Goal: Task Accomplishment & Management: Manage account settings

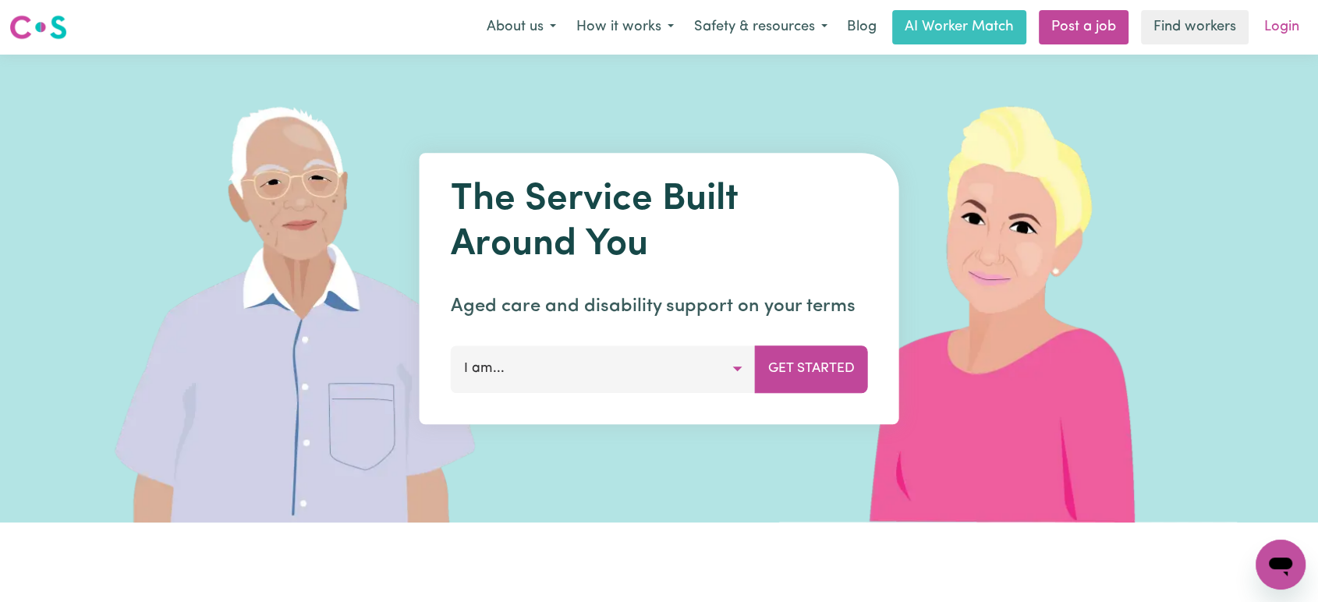
click at [1287, 31] on link "Login" at bounding box center [1282, 27] width 54 height 34
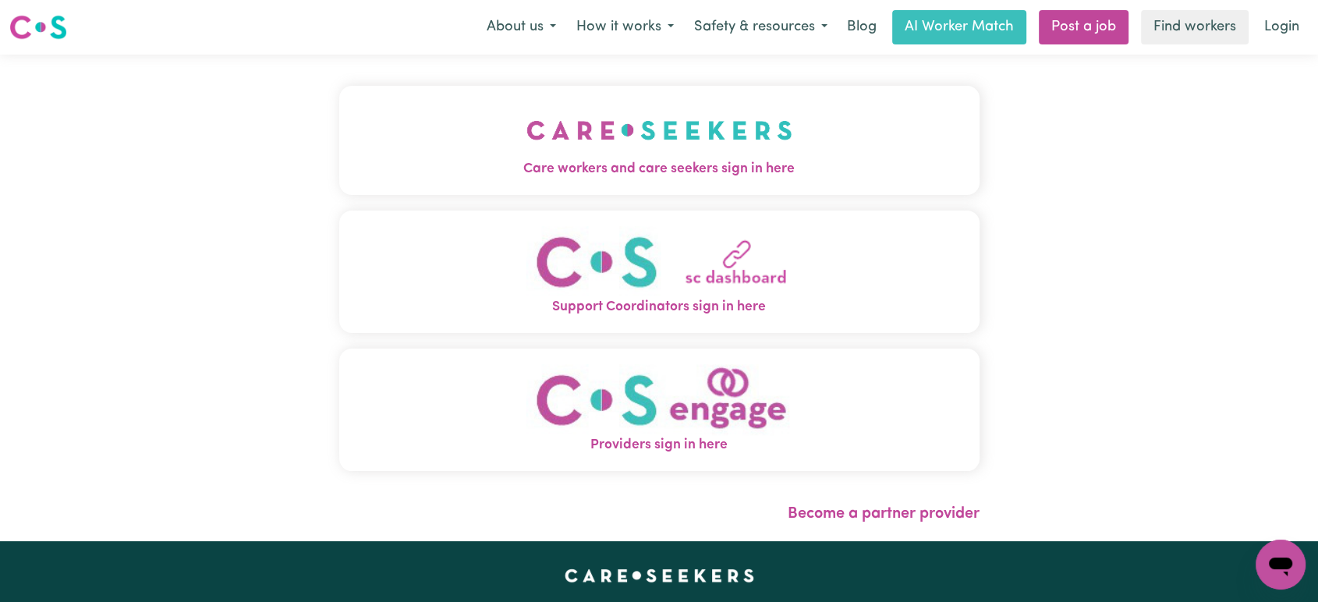
click at [563, 154] on img "Care workers and care seekers sign in here" at bounding box center [659, 130] width 266 height 58
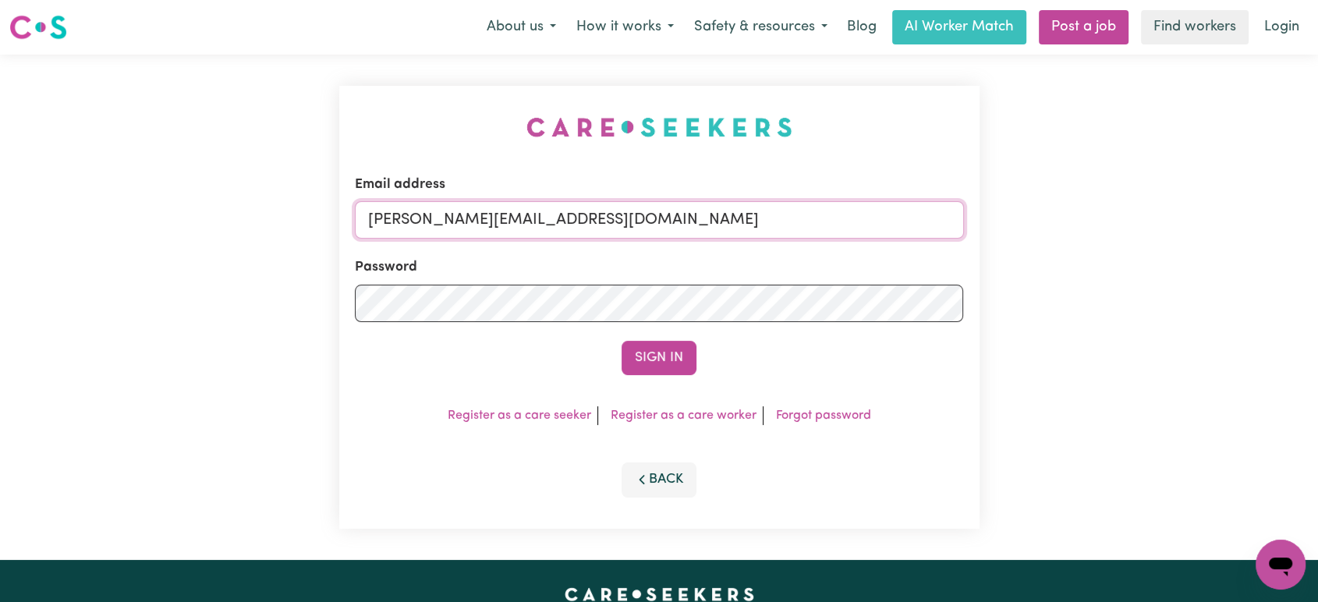
click at [681, 221] on input "[PERSON_NAME][EMAIL_ADDRESS][DOMAIN_NAME]" at bounding box center [659, 219] width 609 height 37
drag, startPoint x: 766, startPoint y: 220, endPoint x: 449, endPoint y: 225, distance: 316.6
click at [449, 225] on input "[EMAIL_ADDRESS][DOMAIN_NAME]" at bounding box center [659, 219] width 609 height 37
type input "[EMAIL_ADDRESS][DOMAIN_NAME]"
click at [665, 352] on button "Sign In" at bounding box center [658, 358] width 75 height 34
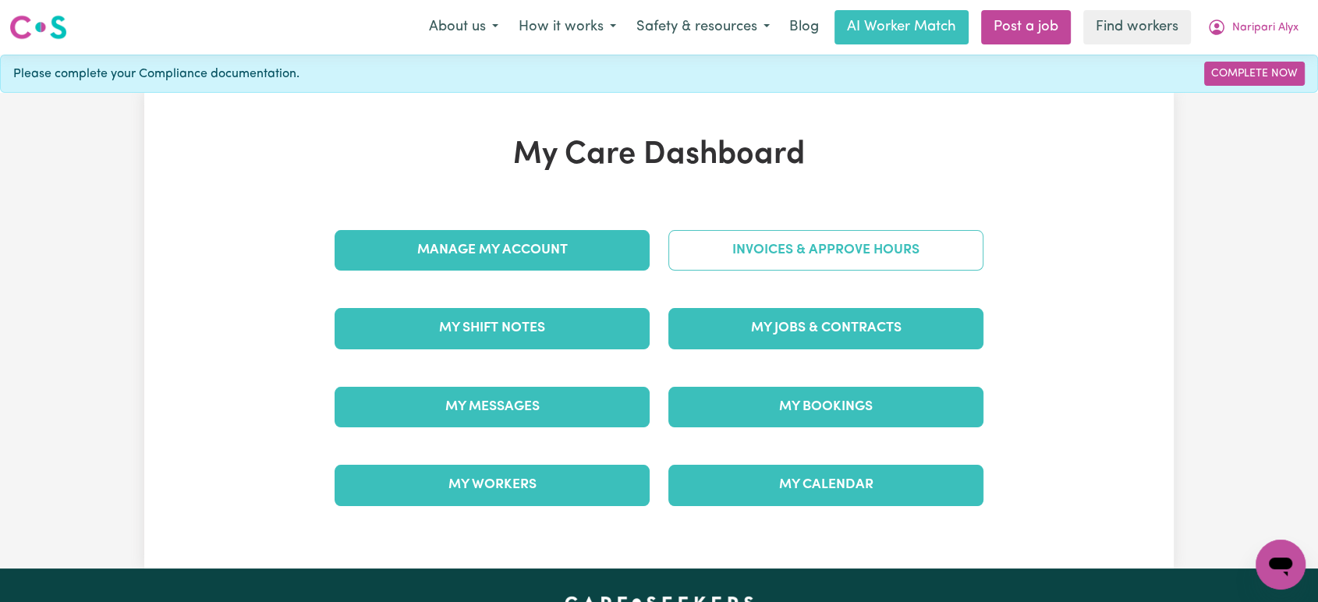
click at [886, 260] on link "Invoices & Approve Hours" at bounding box center [825, 250] width 315 height 41
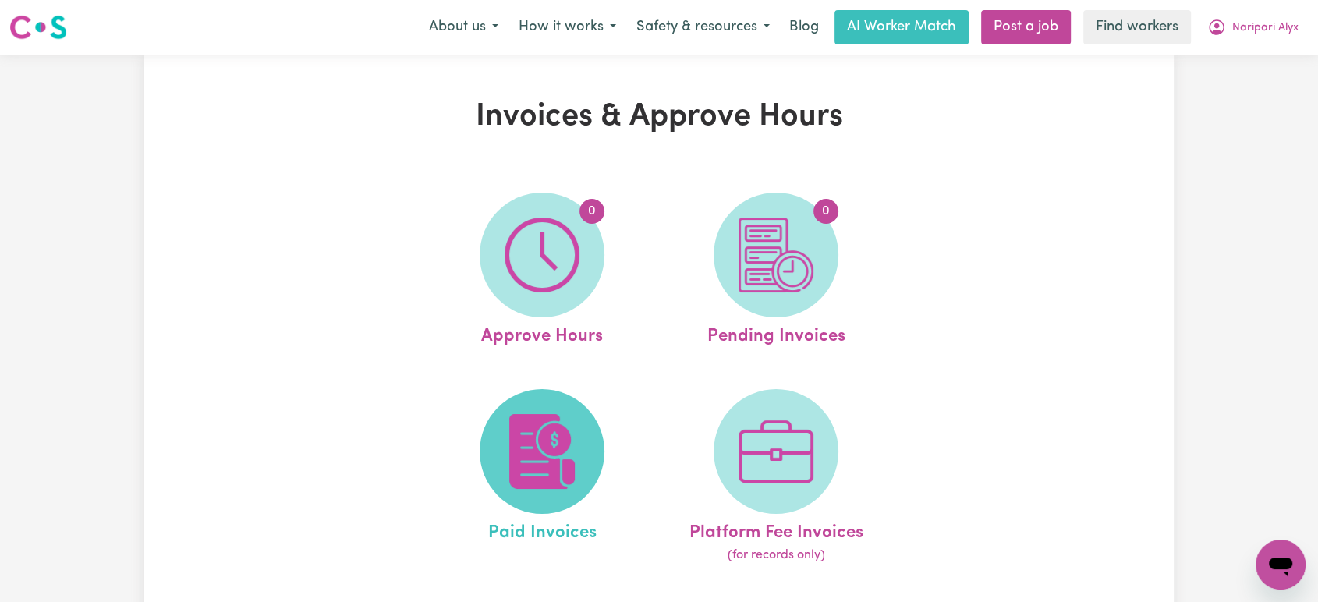
click at [551, 427] on img at bounding box center [541, 451] width 75 height 75
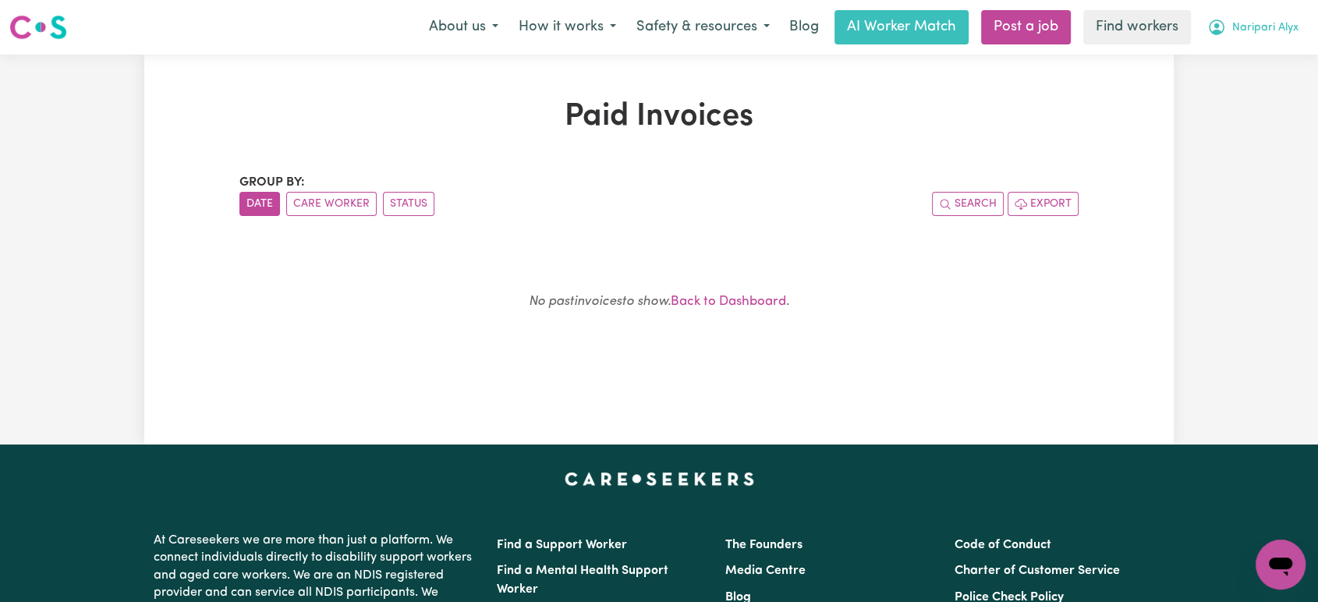
click at [1232, 23] on span "Naripari Alyx" at bounding box center [1265, 27] width 66 height 17
click at [1231, 80] on link "Logout" at bounding box center [1245, 90] width 123 height 30
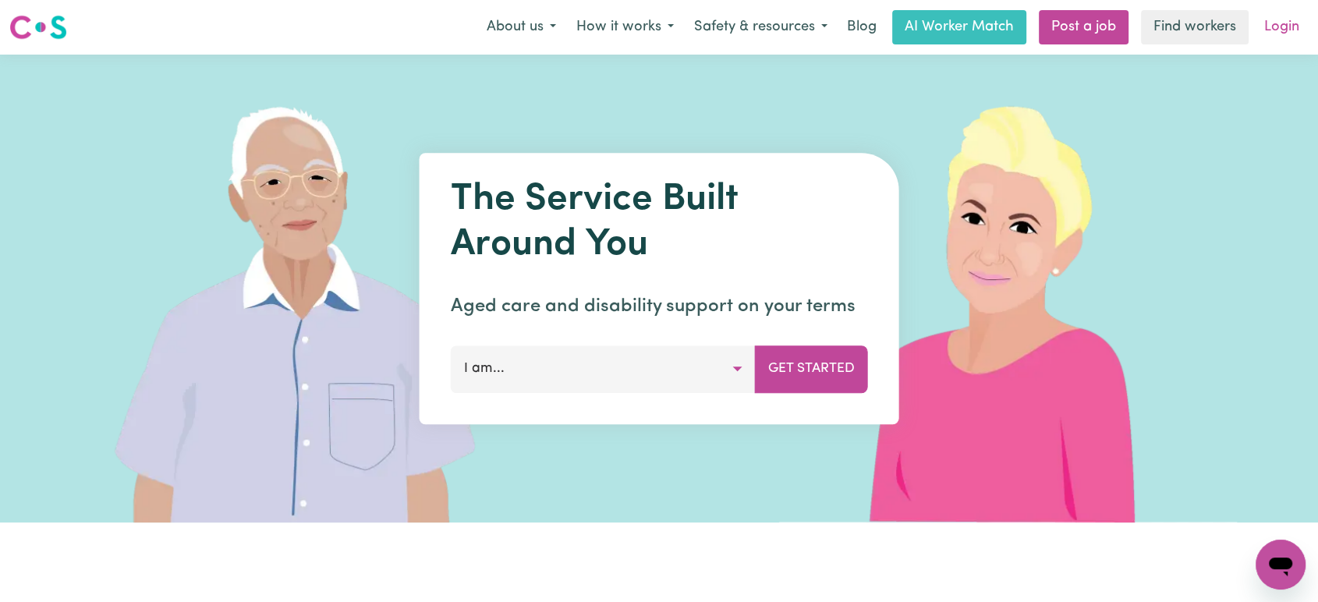
click at [1277, 16] on link "Login" at bounding box center [1282, 27] width 54 height 34
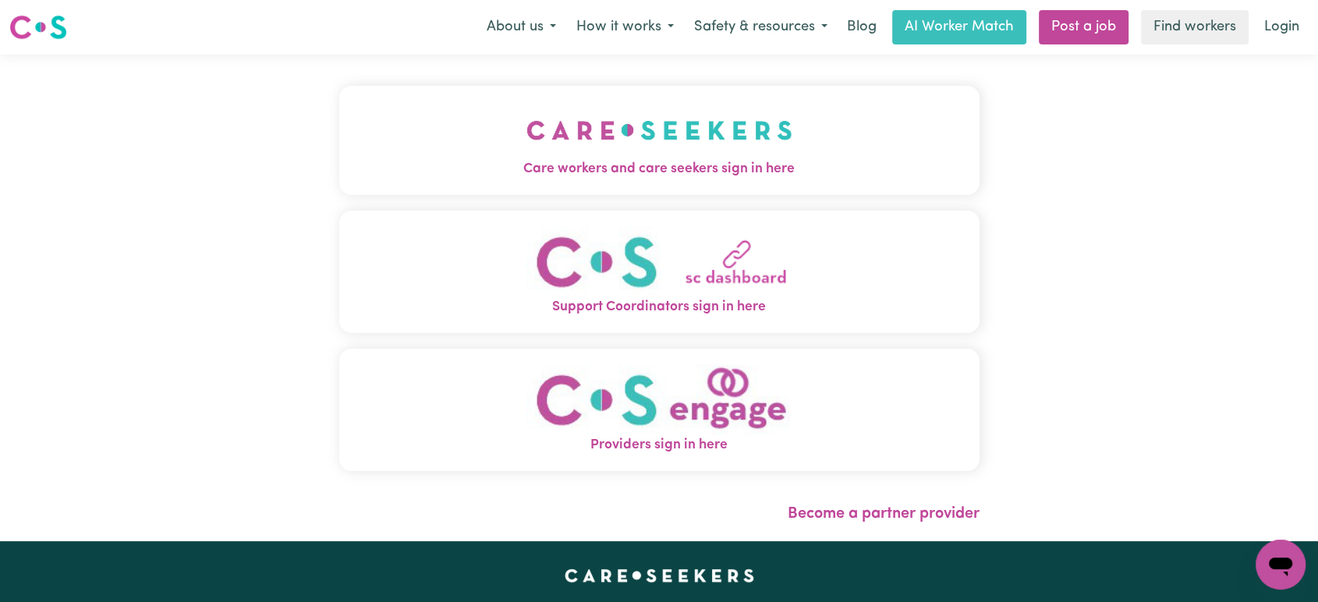
click at [508, 152] on button "Care workers and care seekers sign in here" at bounding box center [659, 140] width 640 height 109
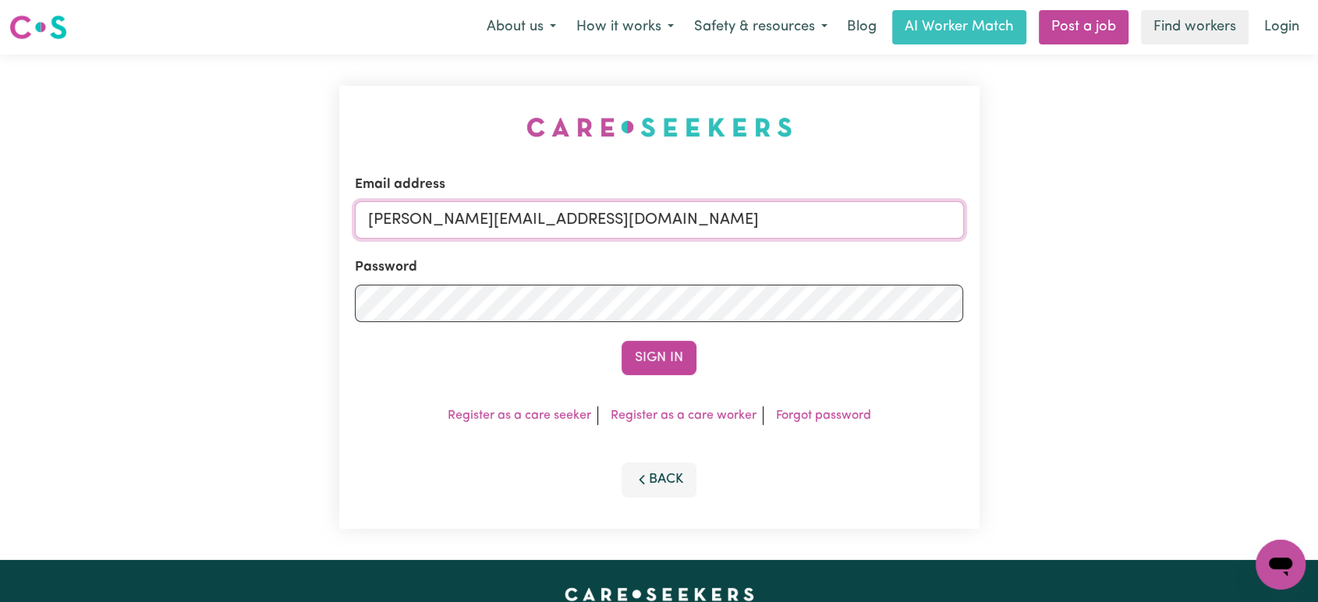
click at [683, 230] on input "[PERSON_NAME][EMAIL_ADDRESS][DOMAIN_NAME]" at bounding box center [659, 219] width 609 height 37
drag, startPoint x: 750, startPoint y: 218, endPoint x: 447, endPoint y: 219, distance: 303.3
click at [446, 221] on input "[EMAIL_ADDRESS][DOMAIN_NAME]" at bounding box center [659, 219] width 609 height 37
type input "[EMAIL_ADDRESS][DOMAIN_NAME]"
drag, startPoint x: 635, startPoint y: 359, endPoint x: 620, endPoint y: 351, distance: 17.4
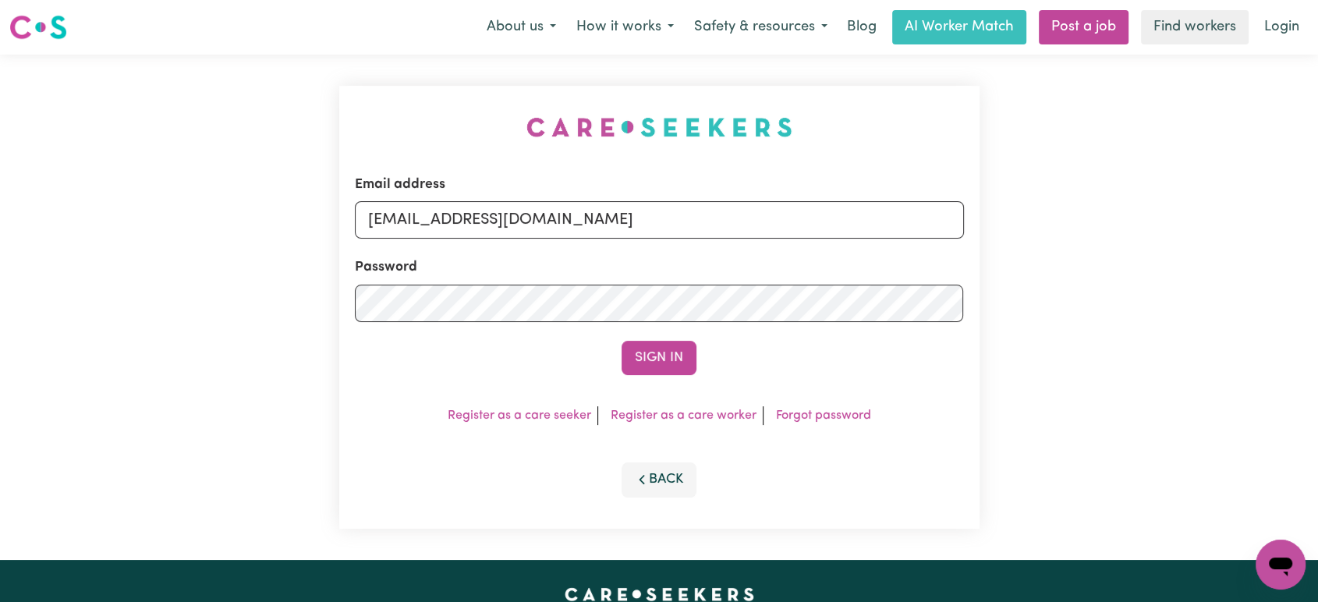
click at [636, 359] on button "Sign In" at bounding box center [658, 358] width 75 height 34
